Goal: Information Seeking & Learning: Find specific fact

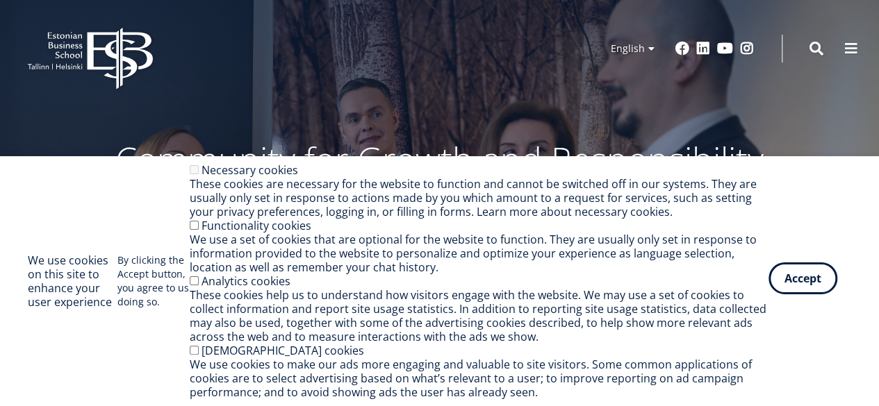
click at [803, 286] on button "Accept" at bounding box center [803, 279] width 69 height 32
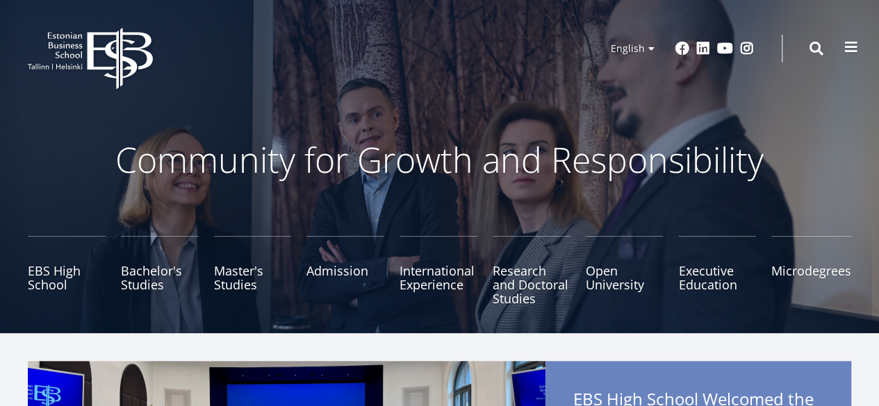
click at [851, 52] on span at bounding box center [851, 47] width 14 height 14
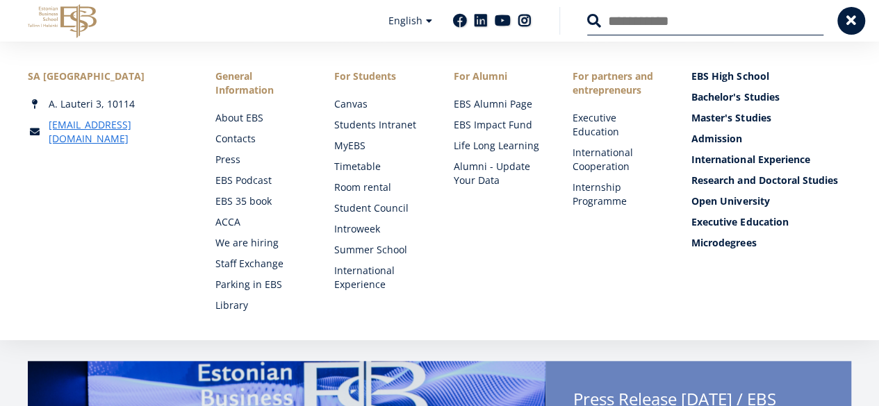
click at [626, 20] on input "Search" at bounding box center [705, 20] width 236 height 29
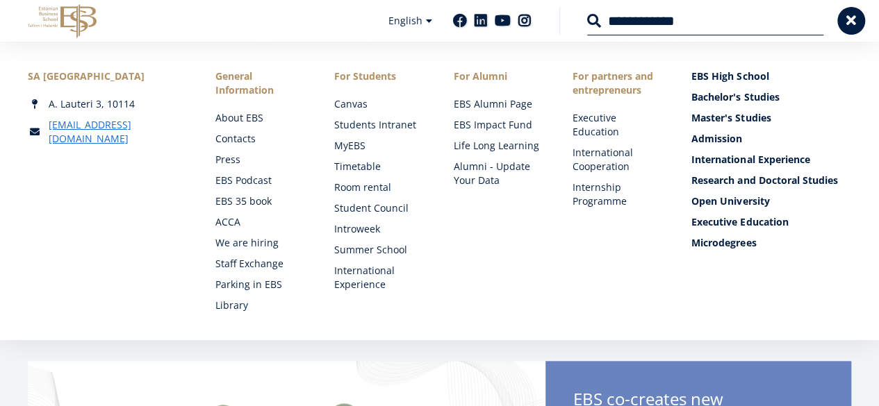
type input "**********"
